Goal: Information Seeking & Learning: Learn about a topic

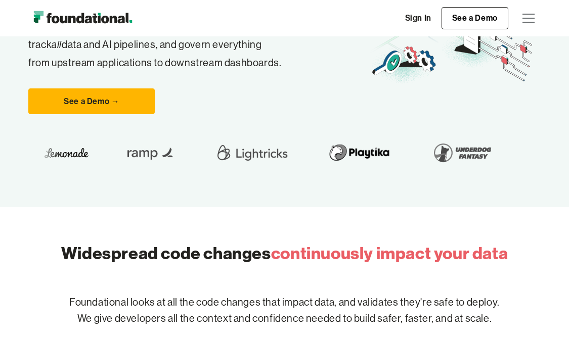
scroll to position [201, 0]
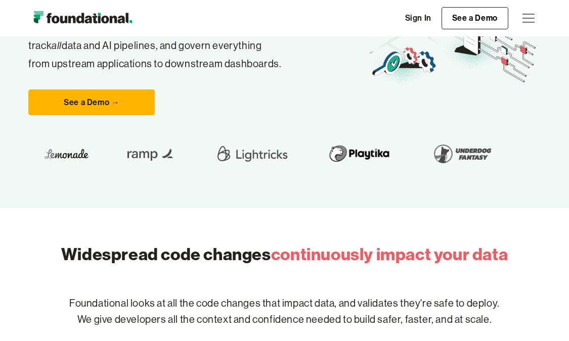
click at [534, 13] on div "menu" at bounding box center [528, 18] width 24 height 24
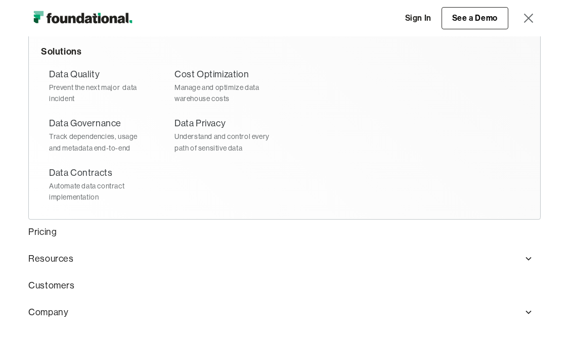
scroll to position [69, 0]
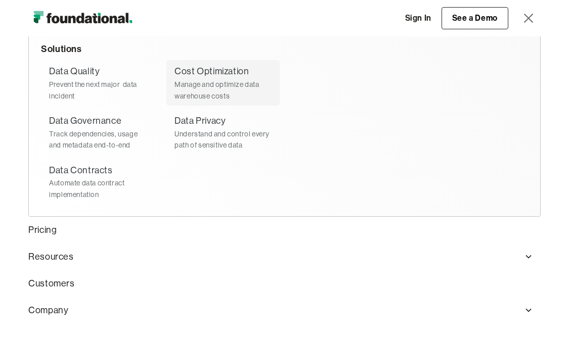
click at [204, 71] on div "Cost Optimization" at bounding box center [211, 71] width 74 height 15
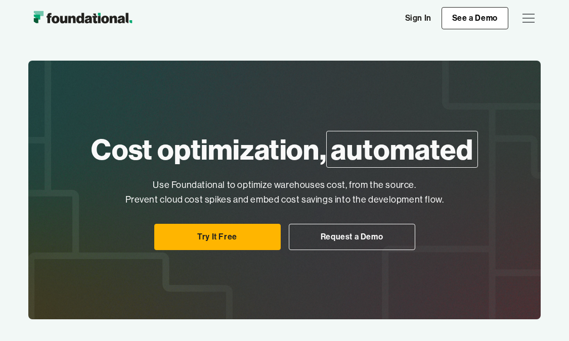
click at [533, 17] on div "menu" at bounding box center [528, 18] width 24 height 24
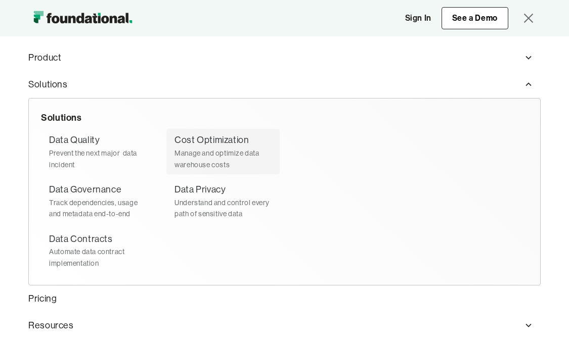
click at [204, 156] on div "Manage and optimize data warehouse costs" at bounding box center [222, 159] width 97 height 23
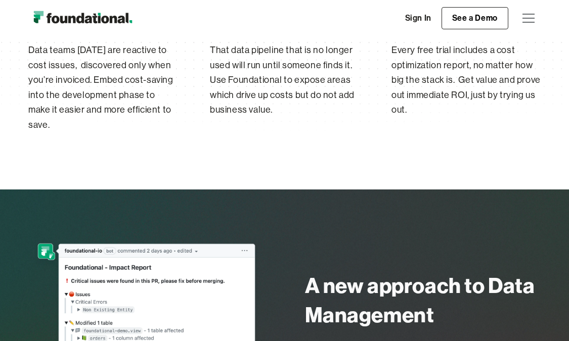
scroll to position [552, 0]
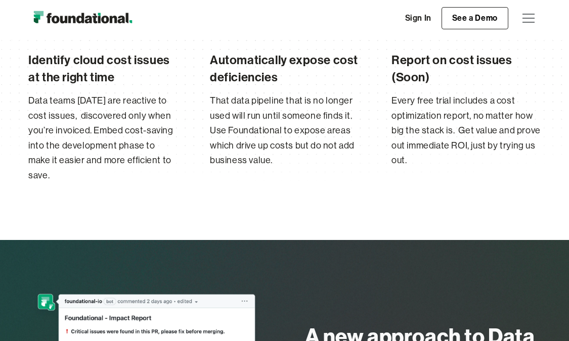
click at [529, 16] on div "menu" at bounding box center [528, 18] width 24 height 24
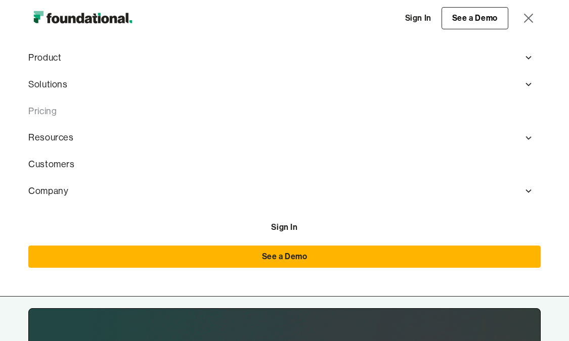
scroll to position [0, 0]
click at [114, 20] on img "home" at bounding box center [82, 18] width 109 height 20
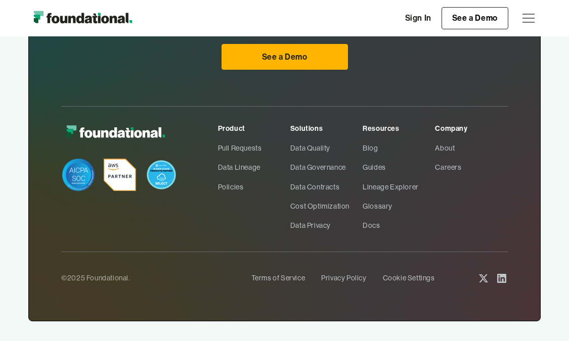
scroll to position [3095, 0]
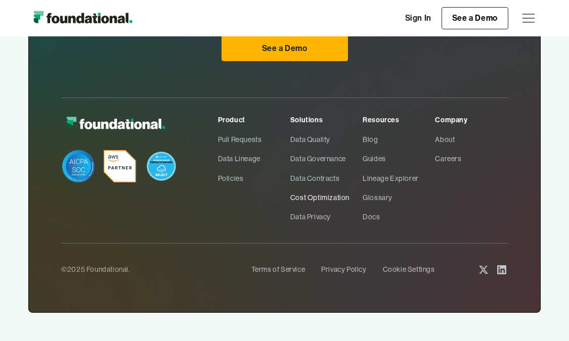
click at [312, 198] on link "Cost Optimization" at bounding box center [326, 197] width 72 height 19
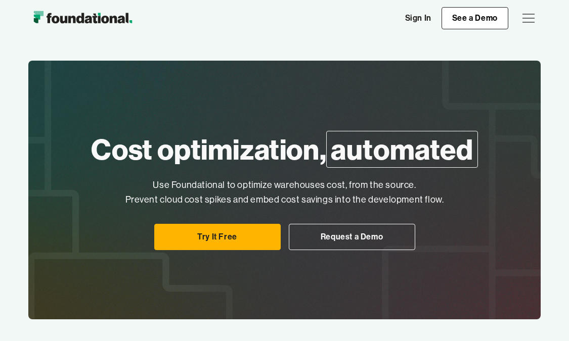
click at [530, 22] on div "menu" at bounding box center [528, 22] width 12 height 1
